Goal: Check status: Check status

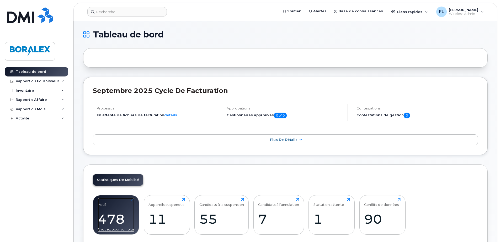
click at [114, 220] on div "478" at bounding box center [116, 219] width 36 height 15
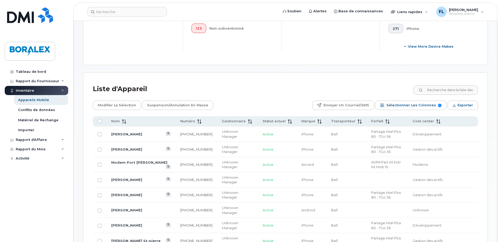
scroll to position [199, 0]
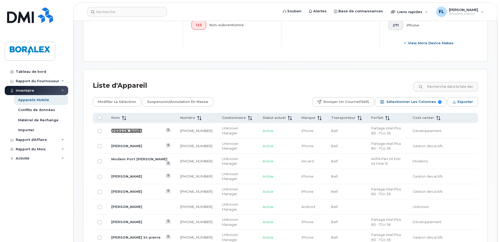
click at [122, 130] on link "Nadine Mckay" at bounding box center [126, 131] width 31 height 4
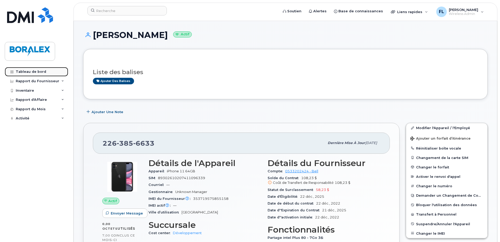
click at [29, 70] on link "Tableau de bord" at bounding box center [36, 71] width 63 height 9
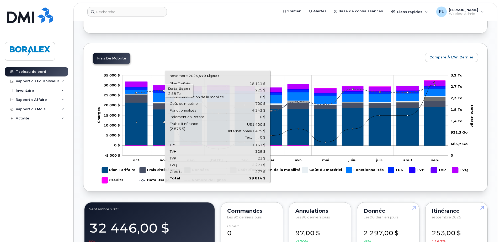
scroll to position [184, 0]
